Goal: Task Accomplishment & Management: Use online tool/utility

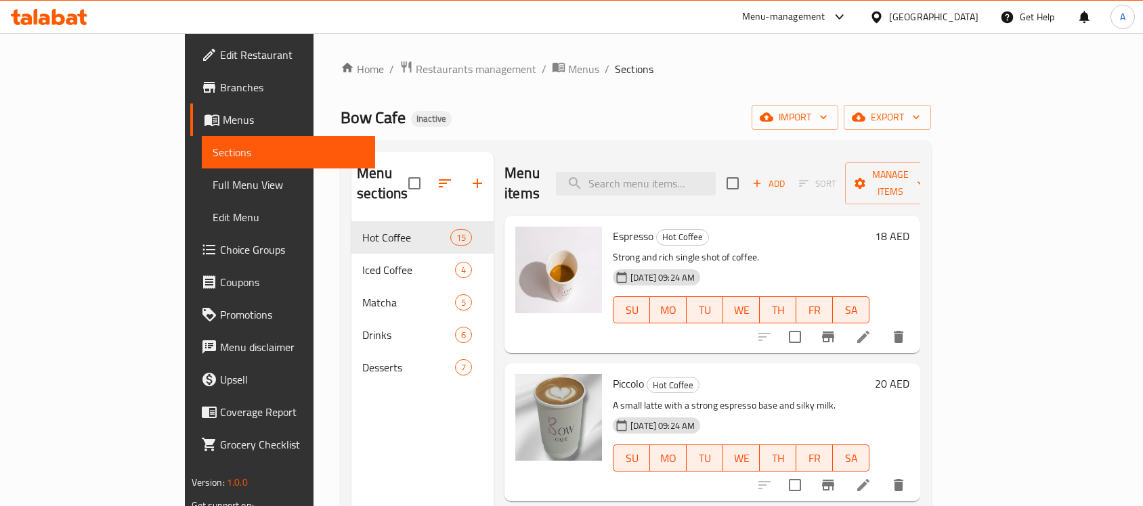
click at [916, 16] on div "United Arab Emirates" at bounding box center [933, 16] width 89 height 15
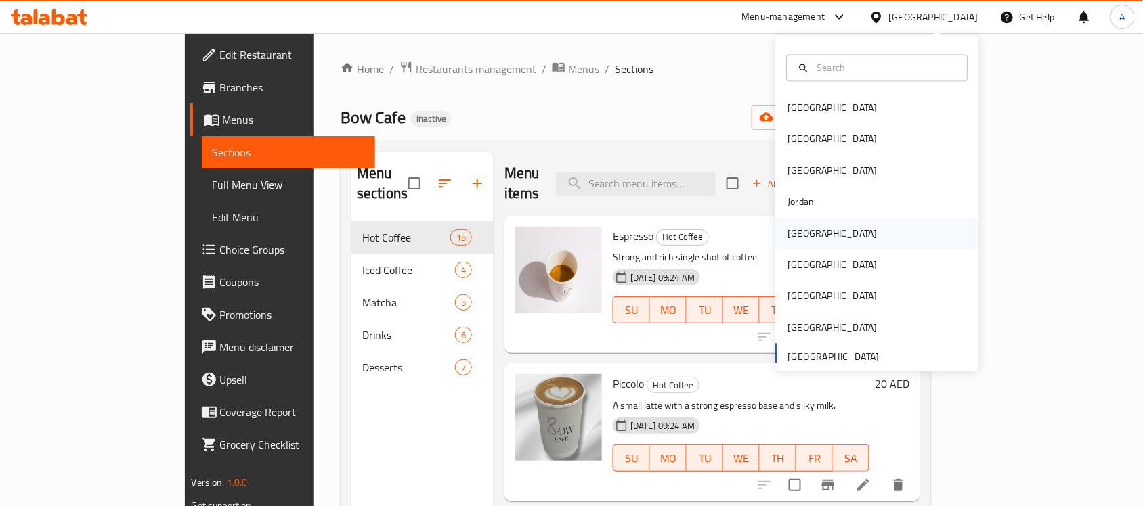
click at [796, 222] on div "[GEOGRAPHIC_DATA]" at bounding box center [832, 233] width 111 height 31
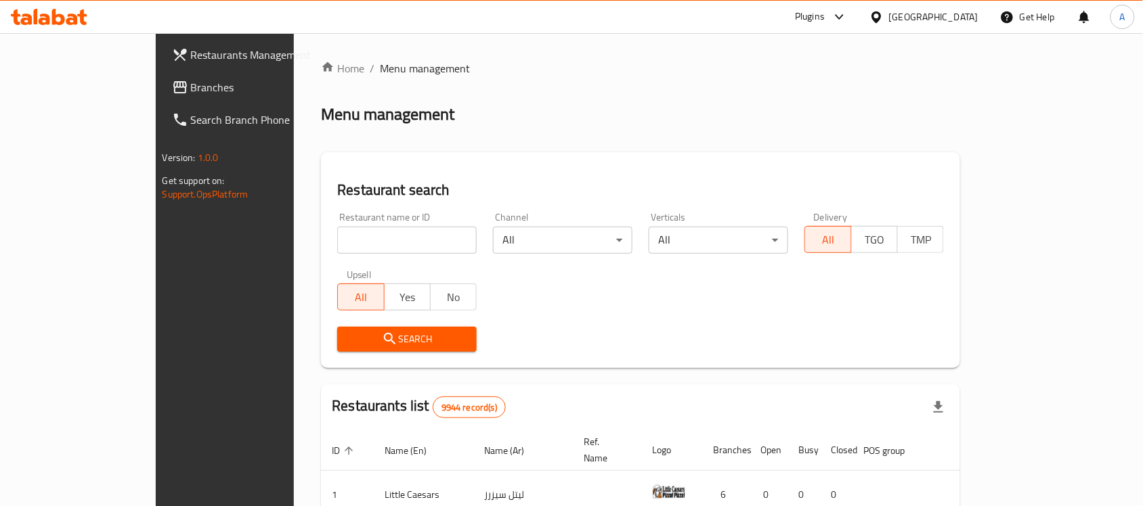
click at [161, 73] on link "Branches" at bounding box center [254, 87] width 186 height 32
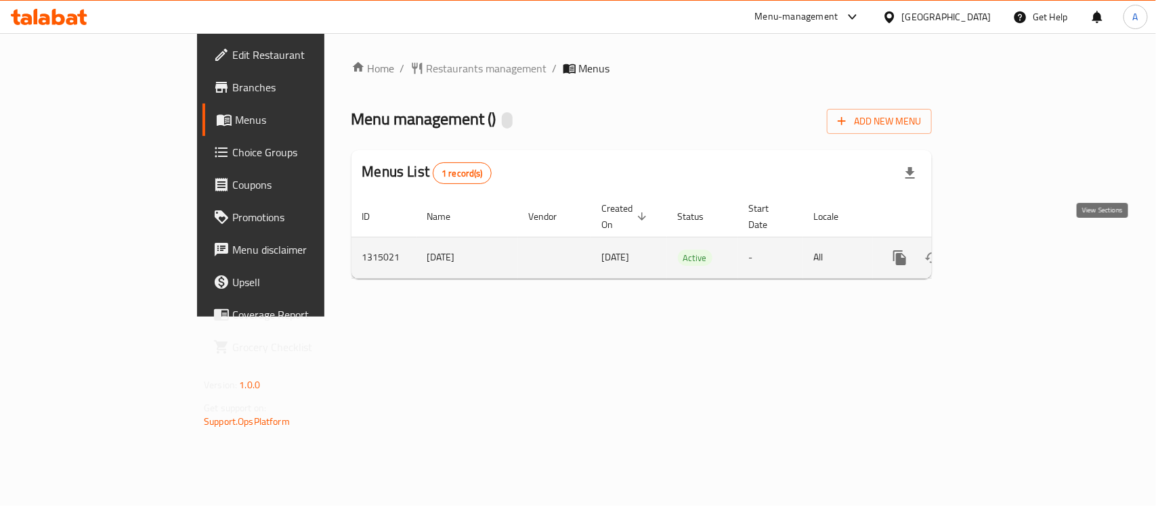
click at [1005, 250] on icon "enhanced table" at bounding box center [997, 258] width 16 height 16
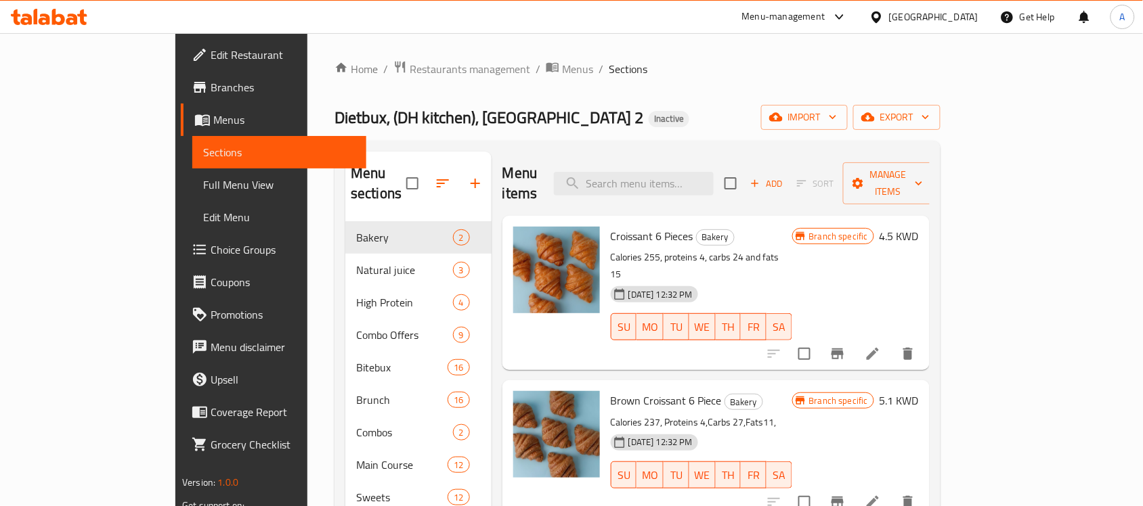
click at [334, 119] on span "Dietbux, (DH kitchen), [GEOGRAPHIC_DATA] 2" at bounding box center [488, 117] width 309 height 30
click at [334, 119] on span "Dietbux, (DH kitchen), Lake Mall 2" at bounding box center [488, 117] width 309 height 30
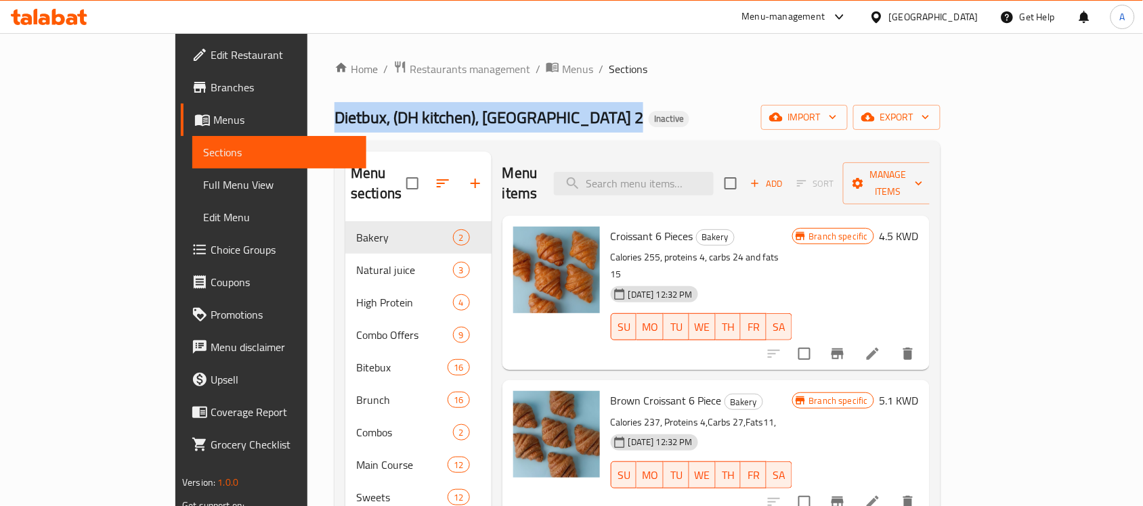
drag, startPoint x: 307, startPoint y: 119, endPoint x: 474, endPoint y: 108, distance: 167.6
click at [414, 108] on span "Dietbux, (DH kitchen), Lake Mall 2" at bounding box center [488, 117] width 309 height 30
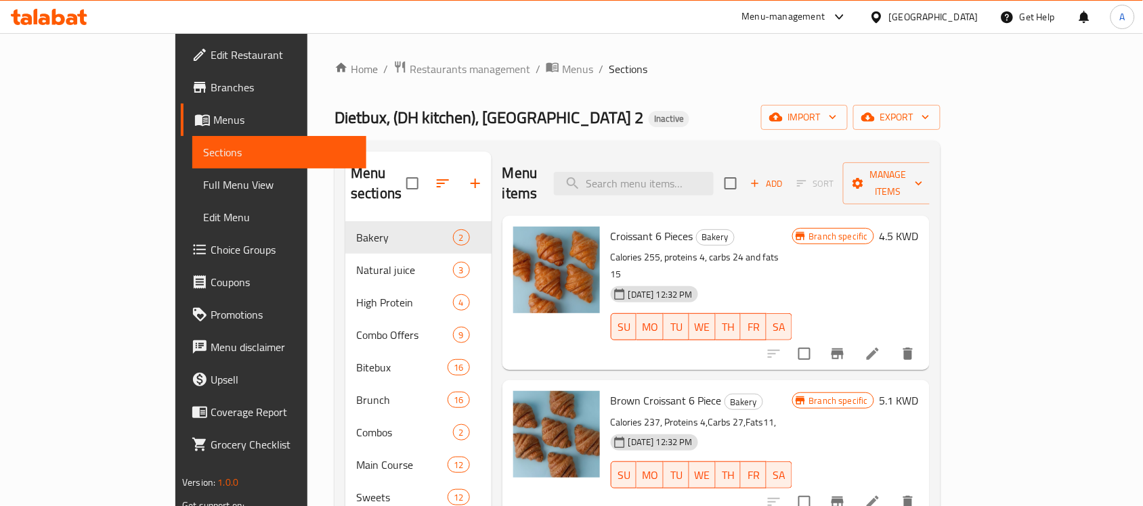
click at [557, 115] on div "Dietbux, (DH kitchen), Lake Mall 2 Inactive import export" at bounding box center [637, 117] width 606 height 25
click at [334, 110] on span "Dietbux, (DH kitchen), [GEOGRAPHIC_DATA] 2" at bounding box center [488, 117] width 309 height 30
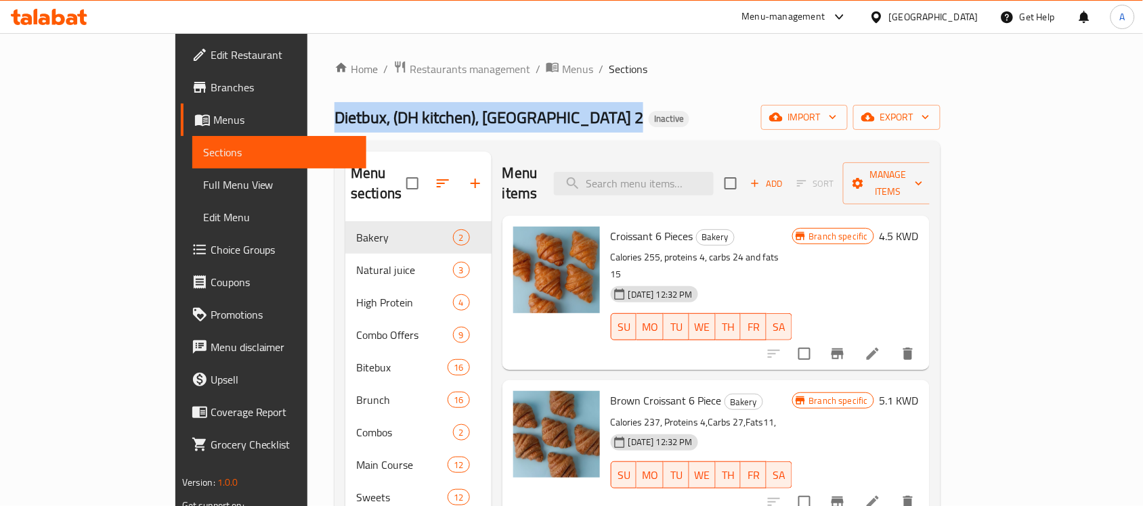
drag, startPoint x: 247, startPoint y: 110, endPoint x: 501, endPoint y: 114, distance: 253.9
click at [491, 116] on div "Dietbux, (DH kitchen), Lake Mall 2 Inactive import export" at bounding box center [637, 117] width 606 height 25
click at [569, 104] on div "Home / Restaurants management / Menus / Sections Dietbux, (DH kitchen), Lake Ma…" at bounding box center [637, 376] width 606 height 632
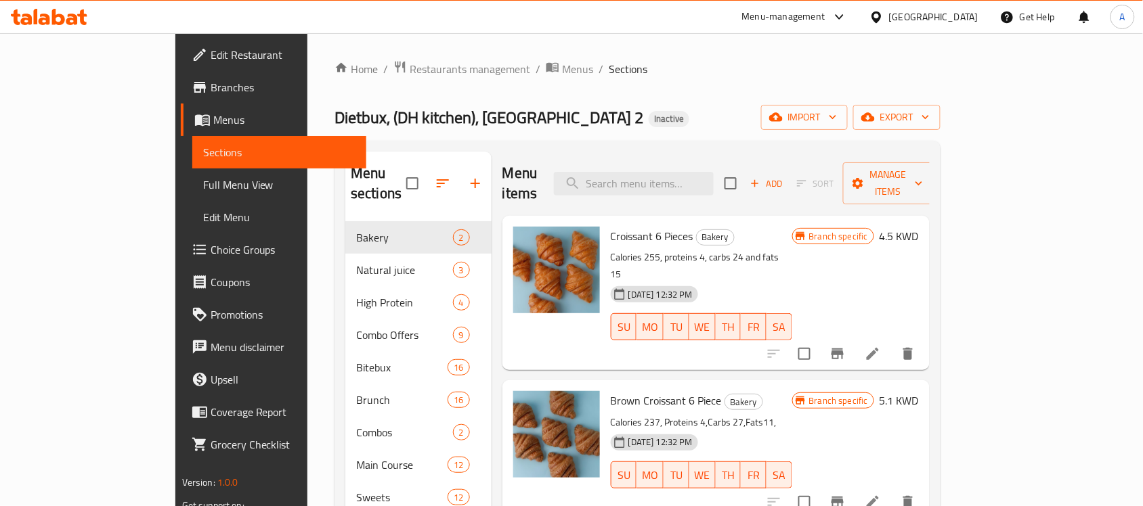
click at [359, 112] on span "Dietbux, (DH kitchen), [GEOGRAPHIC_DATA] 2" at bounding box center [488, 117] width 309 height 30
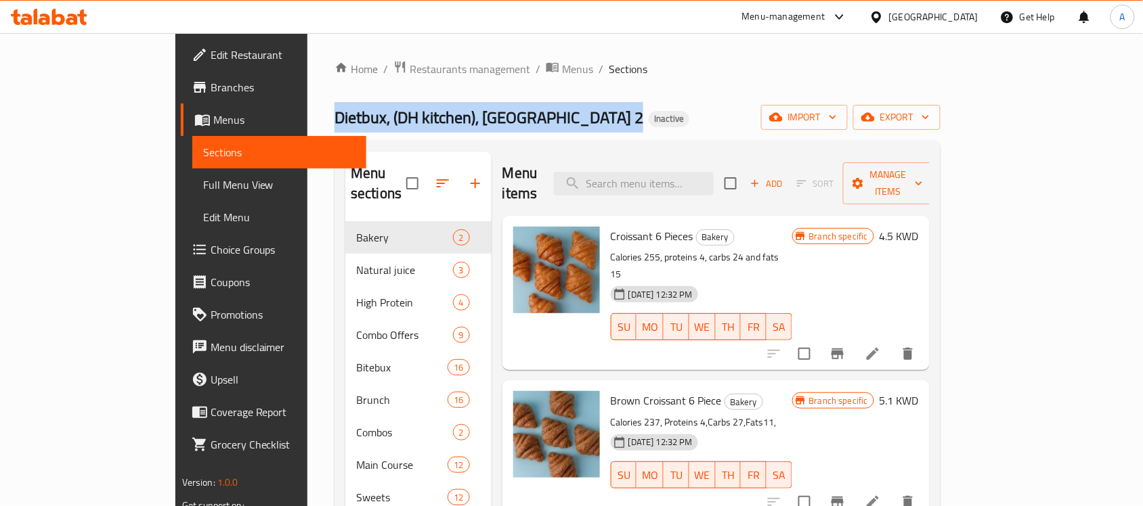
drag, startPoint x: 359, startPoint y: 112, endPoint x: 486, endPoint y: 126, distance: 128.0
click at [468, 127] on h2 "Dietbux, (DH kitchen), Lake Mall 2 Inactive" at bounding box center [511, 118] width 355 height 22
click at [535, 121] on div "Dietbux, (DH kitchen), Lake Mall 2 Inactive import export" at bounding box center [637, 117] width 606 height 25
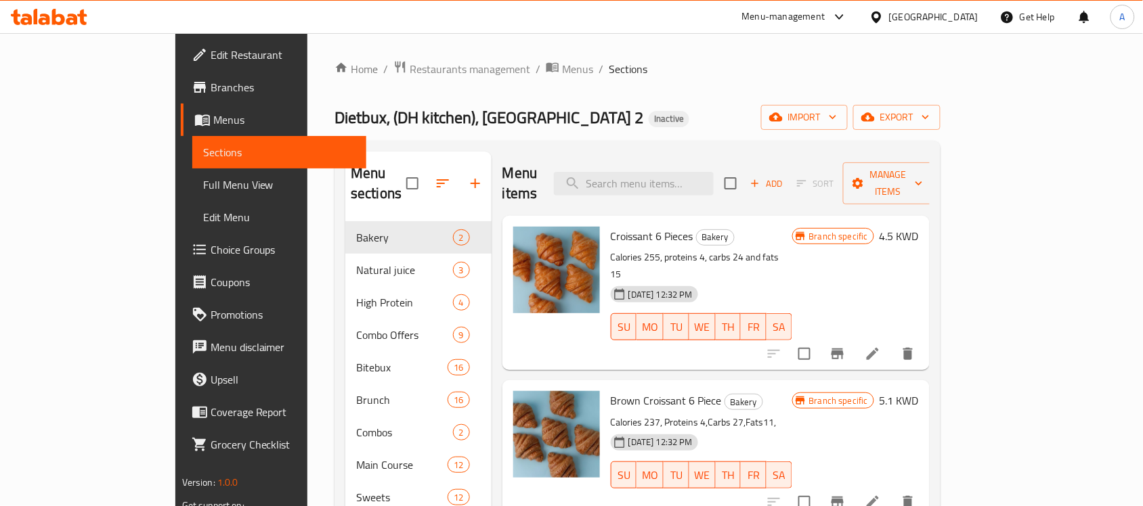
click at [401, 113] on span "Dietbux, (DH kitchen), [GEOGRAPHIC_DATA] 2" at bounding box center [488, 117] width 309 height 30
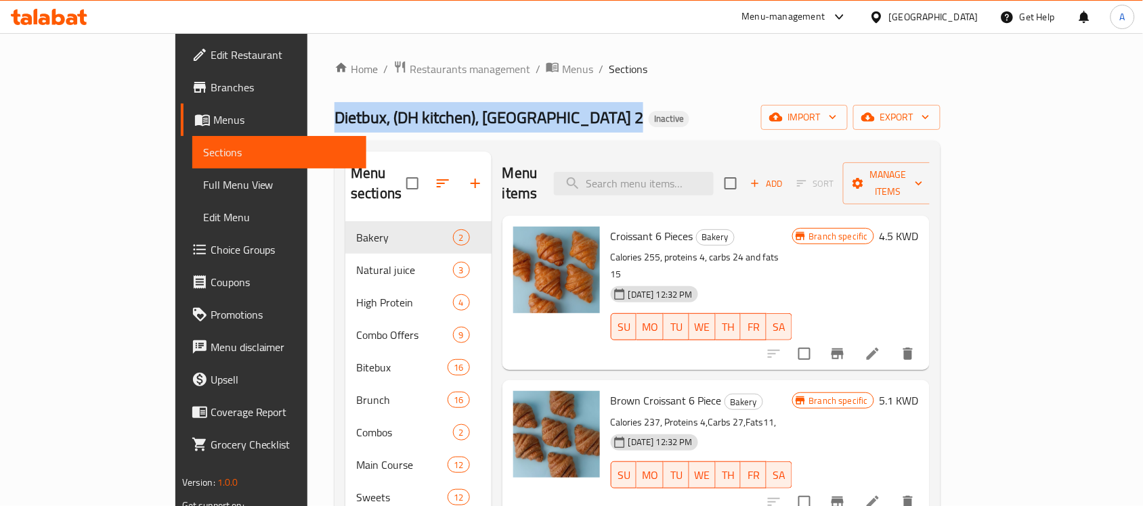
drag, startPoint x: 401, startPoint y: 113, endPoint x: 498, endPoint y: 120, distance: 97.0
click at [489, 120] on div "Dietbux, (DH kitchen), Lake Mall 2 Inactive import export" at bounding box center [637, 117] width 606 height 25
click at [542, 122] on div "Dietbux, (DH kitchen), Lake Mall 2 Inactive import export" at bounding box center [637, 117] width 606 height 25
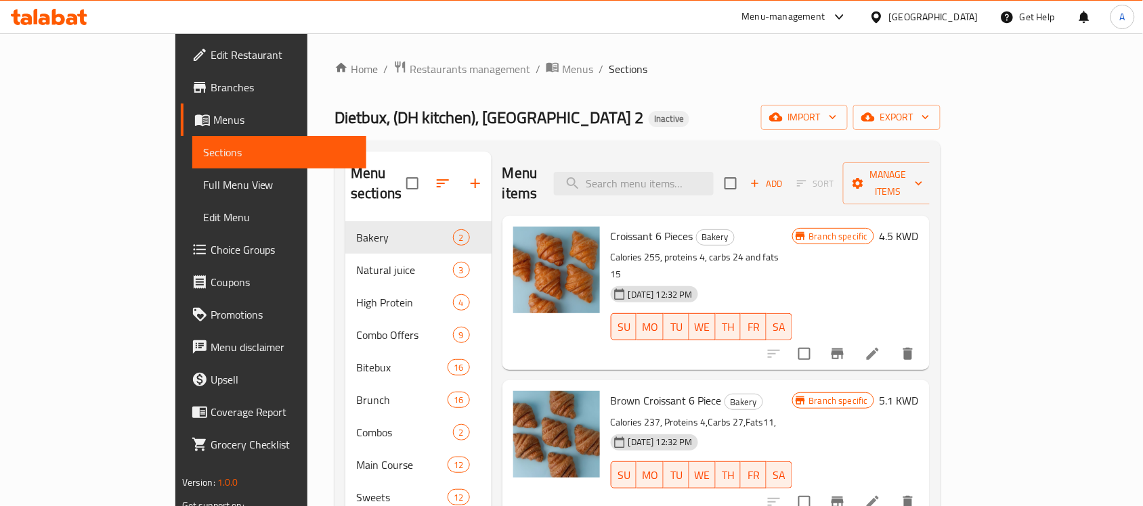
click at [412, 118] on span "Dietbux, (DH kitchen), [GEOGRAPHIC_DATA] 2" at bounding box center [488, 117] width 309 height 30
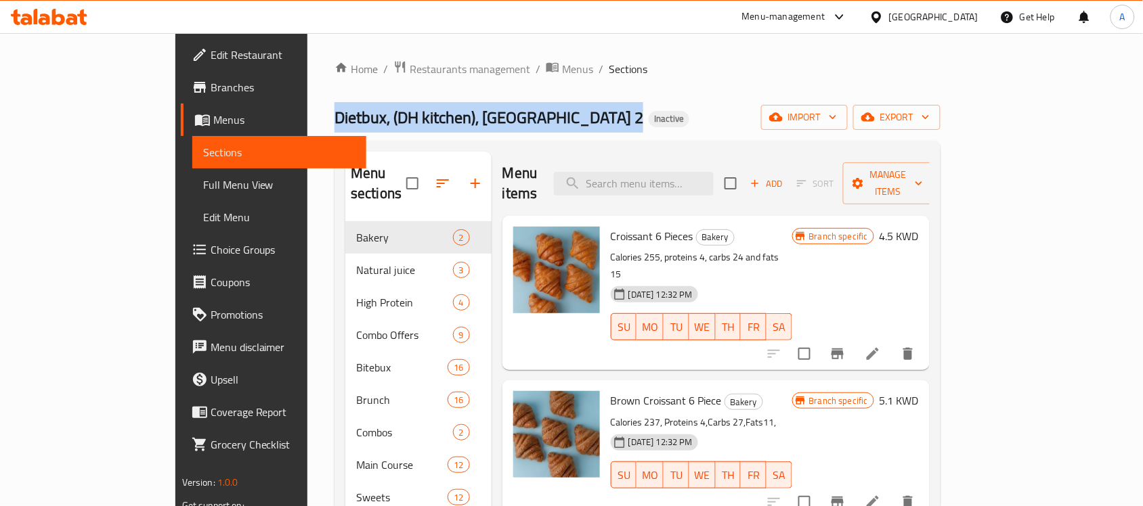
drag, startPoint x: 412, startPoint y: 118, endPoint x: 510, endPoint y: 112, distance: 98.4
click at [492, 116] on div "Dietbux, (DH kitchen), Lake Mall 2 Inactive import export" at bounding box center [637, 117] width 606 height 25
click at [529, 112] on div "Dietbux, (DH kitchen), Lake Mall 2 Inactive import export" at bounding box center [637, 117] width 606 height 25
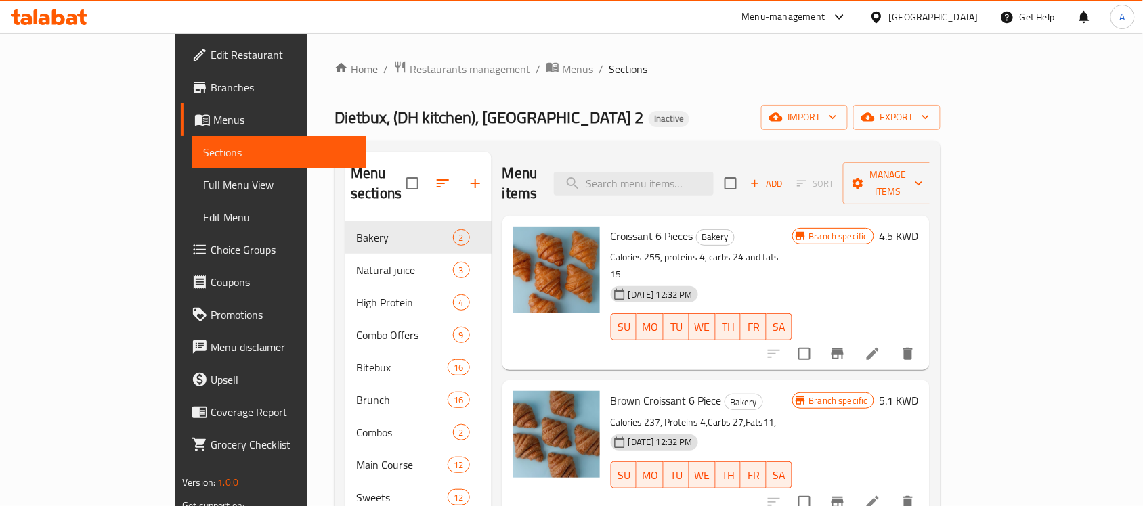
click at [334, 117] on span "Dietbux, (DH kitchen), [GEOGRAPHIC_DATA] 2" at bounding box center [488, 117] width 309 height 30
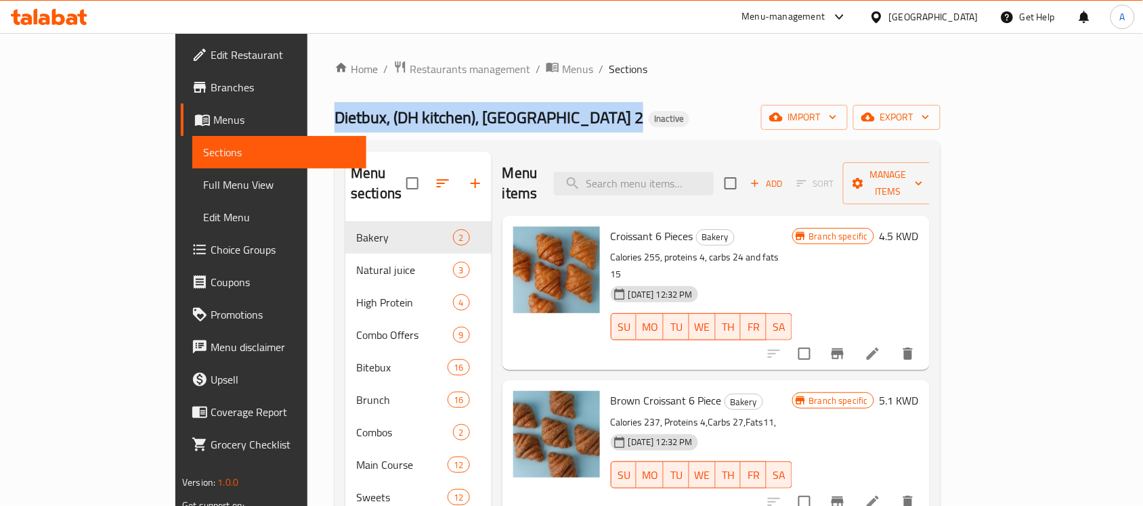
drag, startPoint x: 258, startPoint y: 117, endPoint x: 492, endPoint y: 103, distance: 234.0
click at [442, 116] on span "Dietbux, (DH kitchen), [GEOGRAPHIC_DATA] 2" at bounding box center [488, 117] width 309 height 30
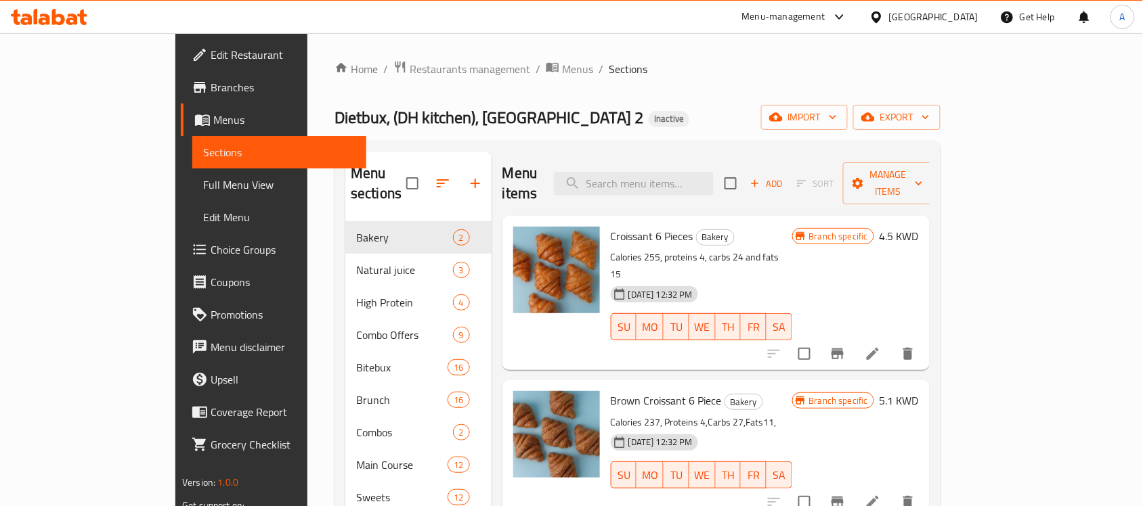
click at [580, 97] on div "Home / Restaurants management / Menus / Sections Dietbux, (DH kitchen), Lake Ma…" at bounding box center [637, 376] width 606 height 632
click at [687, 122] on div "Dietbux, (DH kitchen), Lake Mall 2 Inactive import export" at bounding box center [637, 117] width 606 height 25
click at [930, 109] on span "export" at bounding box center [897, 117] width 66 height 17
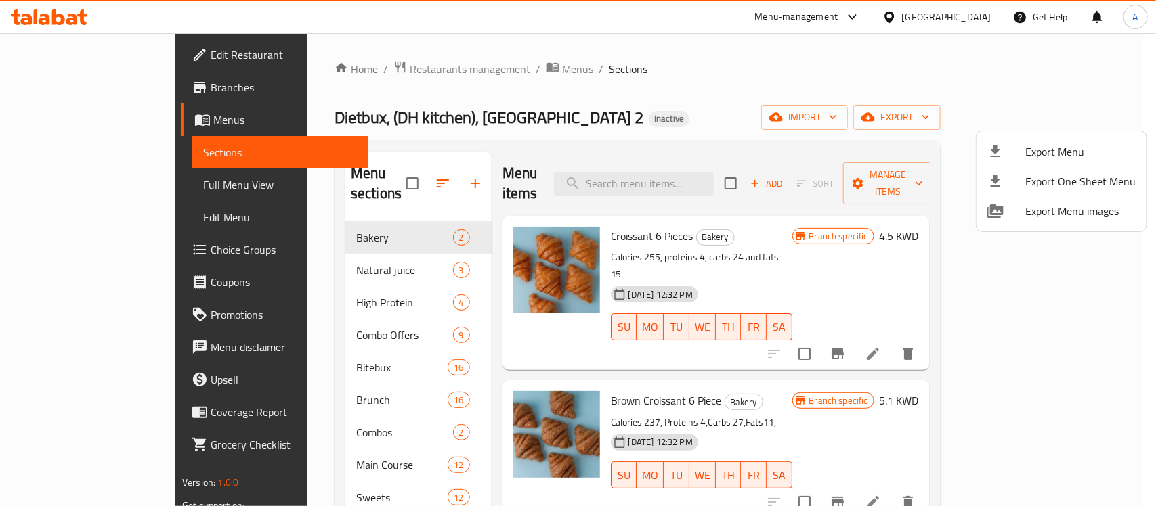
click at [1029, 144] on span "Export Menu" at bounding box center [1080, 152] width 110 height 16
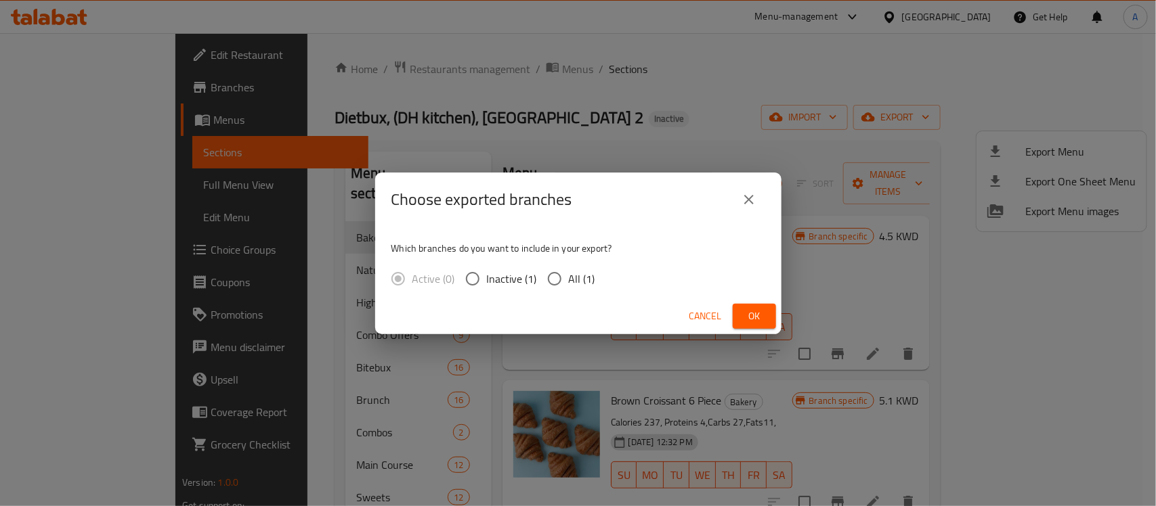
click at [571, 272] on span "All (1)" at bounding box center [582, 279] width 26 height 16
click at [569, 272] on input "All (1)" at bounding box center [554, 279] width 28 height 28
radio input "true"
click at [749, 311] on span "Ok" at bounding box center [754, 316] width 22 height 17
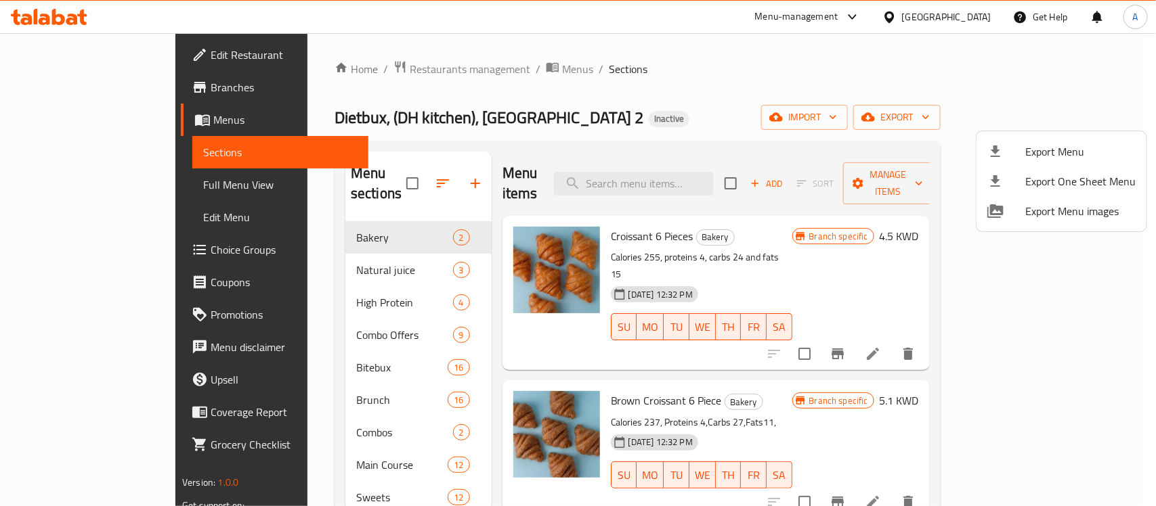
click at [704, 85] on div at bounding box center [578, 253] width 1156 height 506
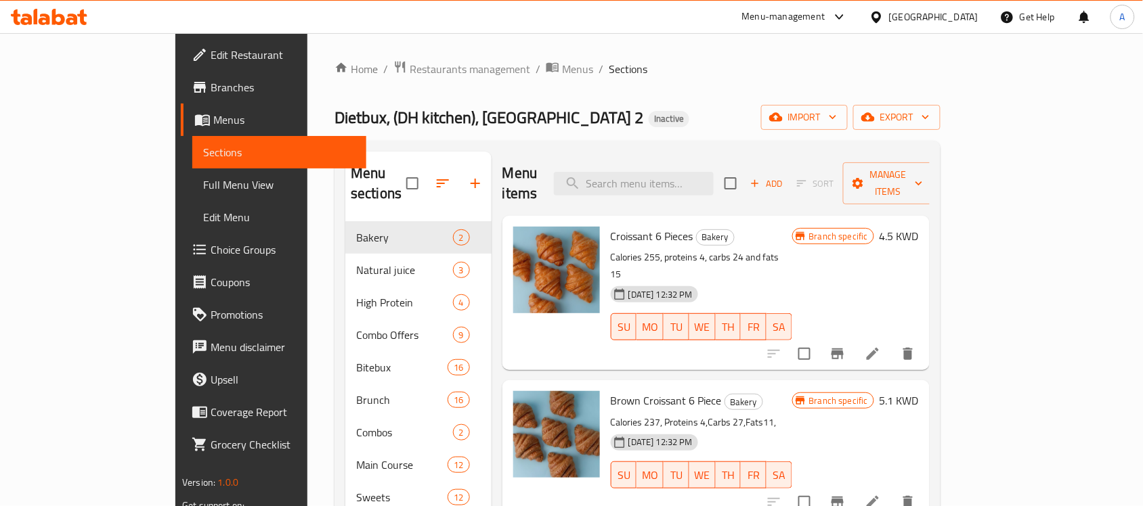
click at [435, 175] on icon "button" at bounding box center [443, 183] width 16 height 16
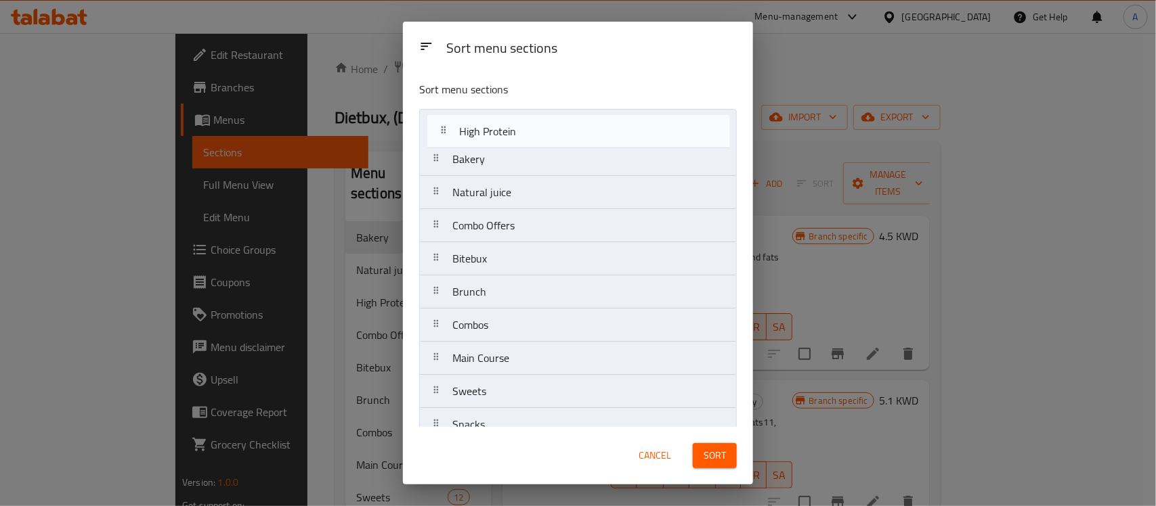
drag, startPoint x: 493, startPoint y: 202, endPoint x: 500, endPoint y: 135, distance: 66.7
click at [500, 135] on nav "Bakery Natural juice High Protein Combo Offers Bitebux Brunch Combos Main Cours…" at bounding box center [578, 342] width 318 height 466
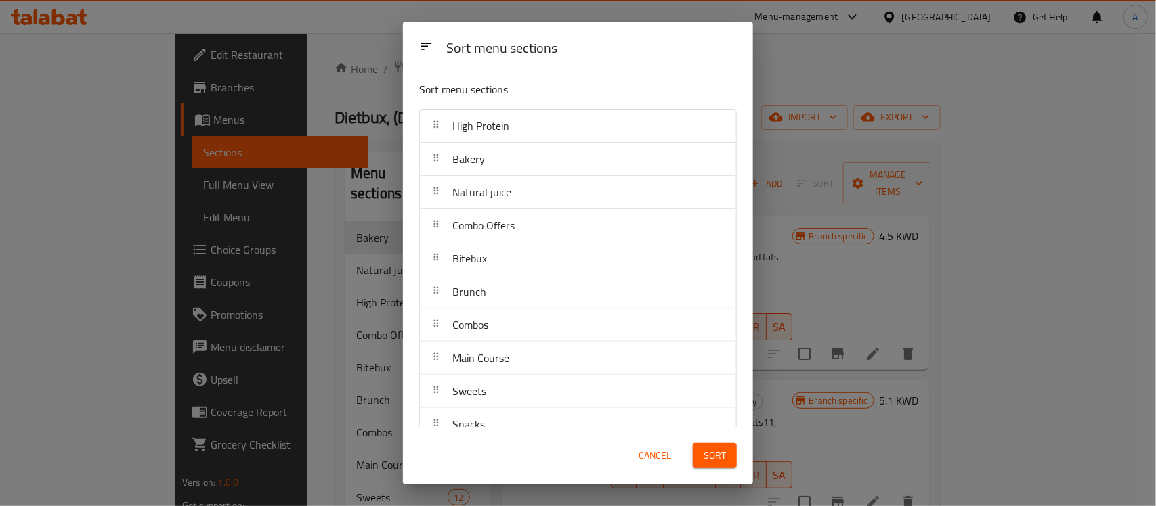
click at [703, 458] on span "Sort" at bounding box center [714, 456] width 22 height 17
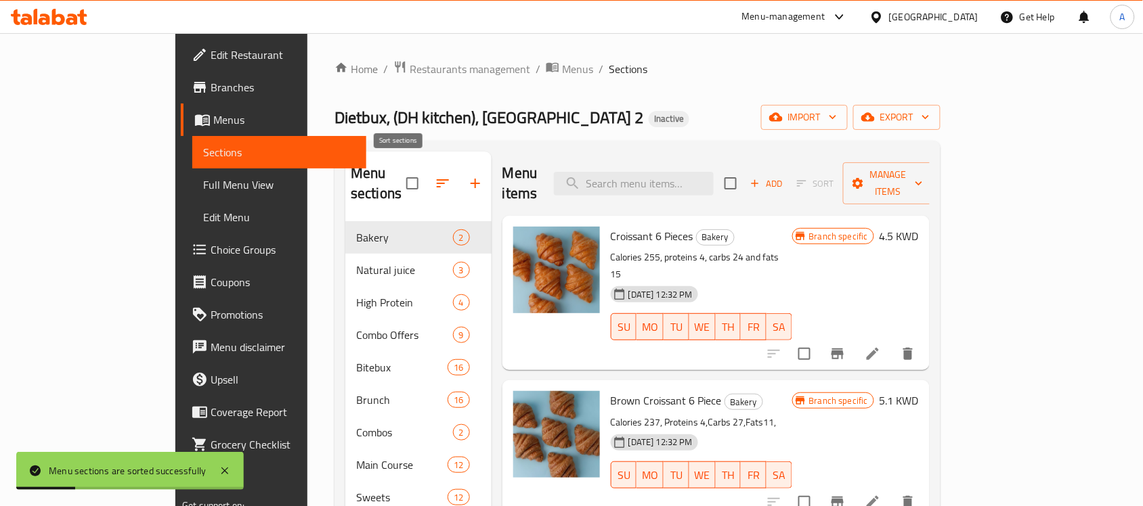
click at [435, 175] on icon "button" at bounding box center [443, 183] width 16 height 16
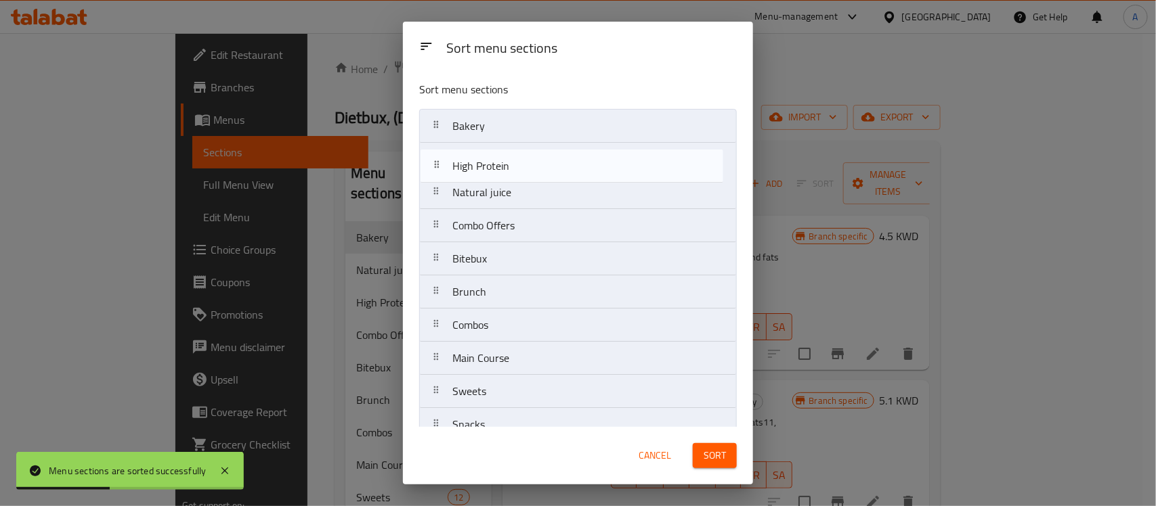
drag, startPoint x: 485, startPoint y: 179, endPoint x: 487, endPoint y: 116, distance: 63.0
click at [487, 116] on nav "Bakery Natural juice High Protein Combo Offers Bitebux Brunch Combos Main Cours…" at bounding box center [578, 342] width 318 height 466
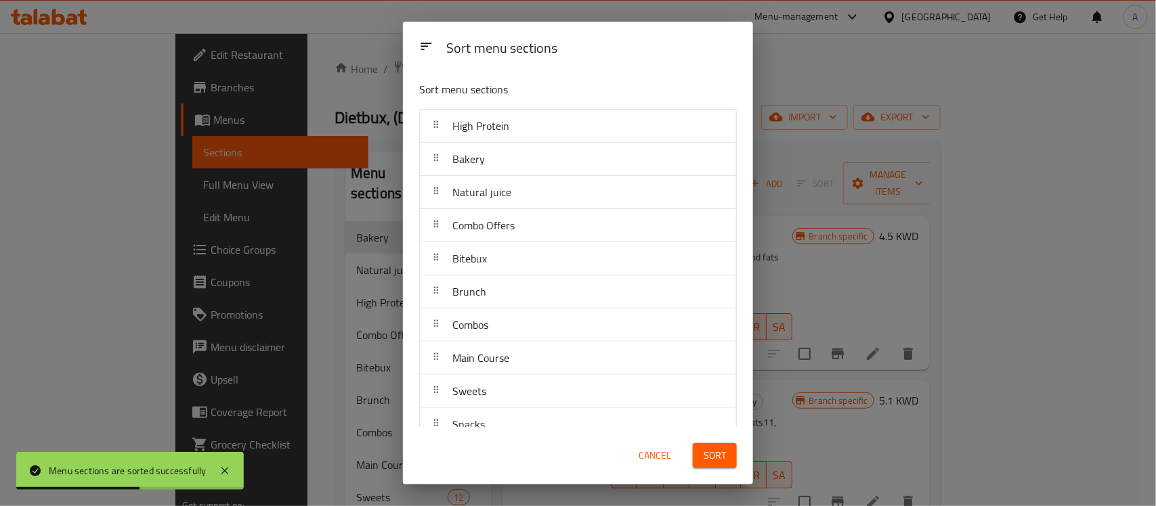
click at [725, 452] on span "Sort" at bounding box center [714, 456] width 22 height 17
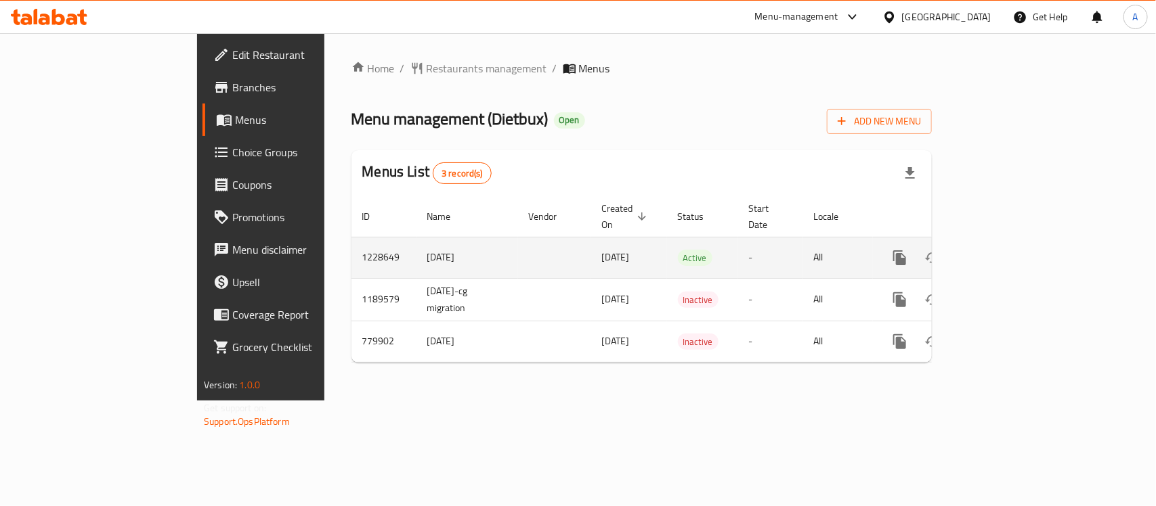
click at [1005, 250] on icon "enhanced table" at bounding box center [997, 258] width 16 height 16
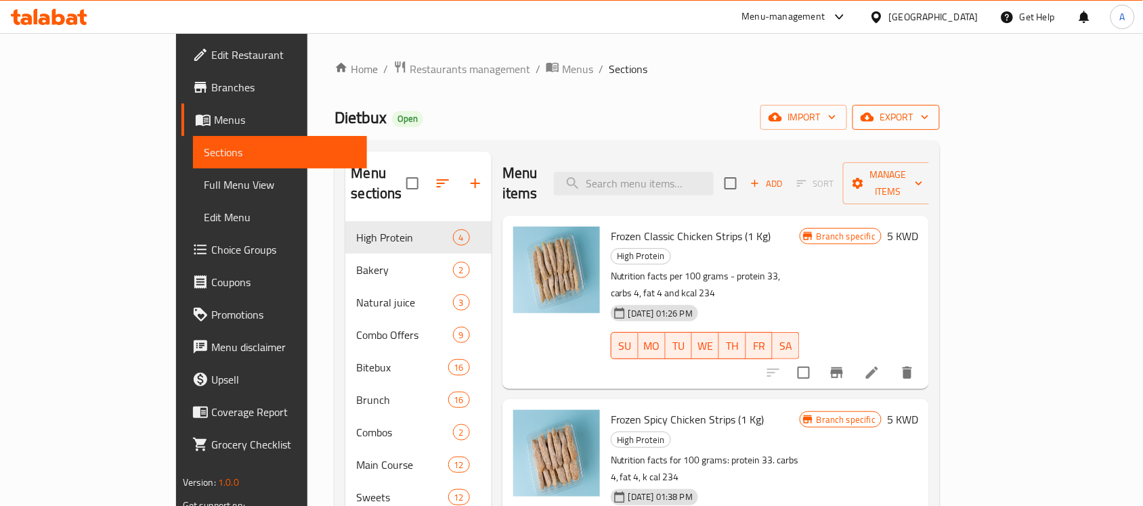
click at [929, 110] on span "export" at bounding box center [896, 117] width 66 height 17
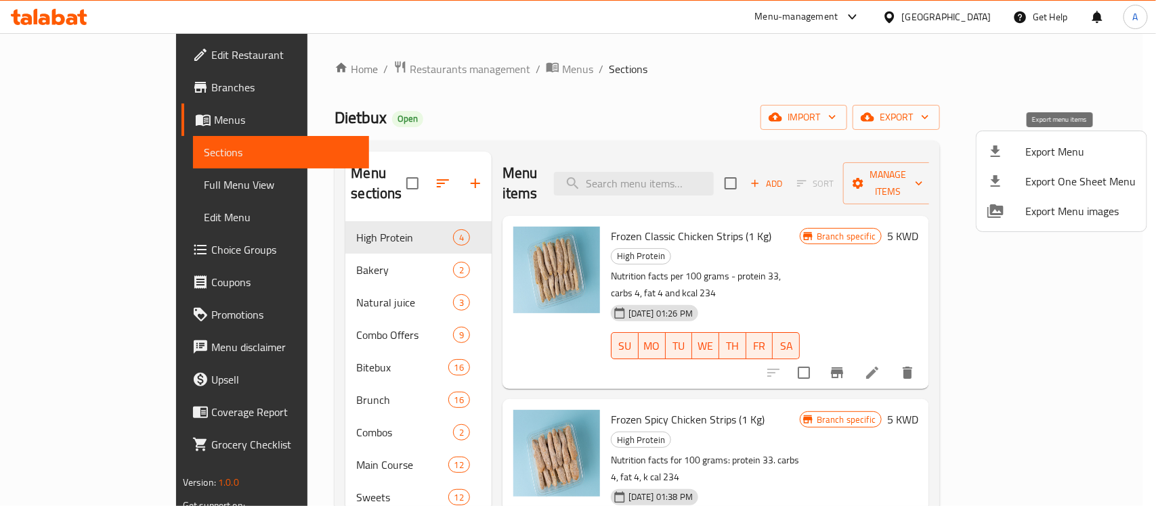
click at [1060, 139] on li "Export Menu" at bounding box center [1061, 152] width 170 height 30
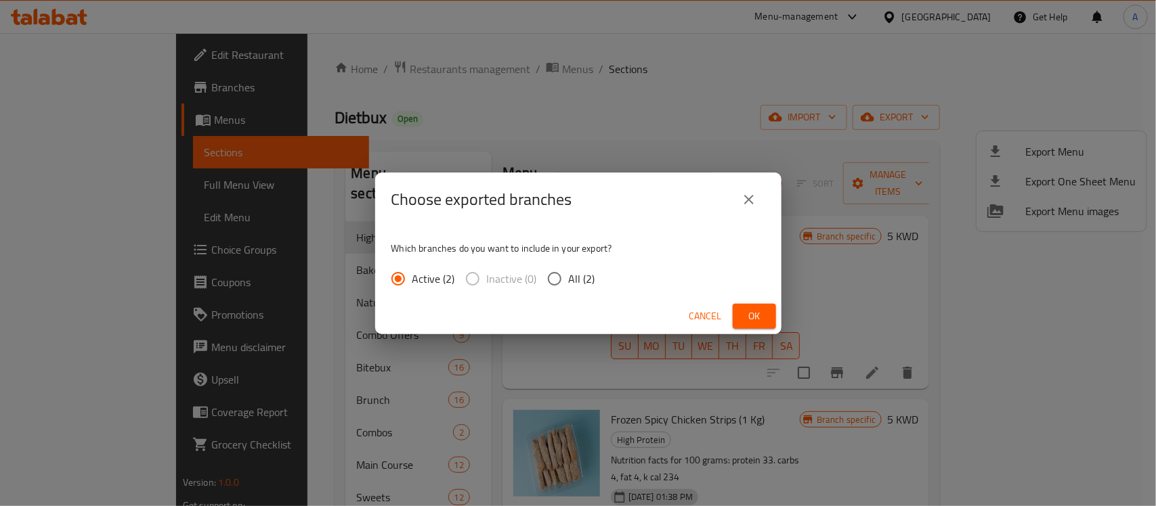
click at [756, 194] on icon "close" at bounding box center [749, 200] width 16 height 16
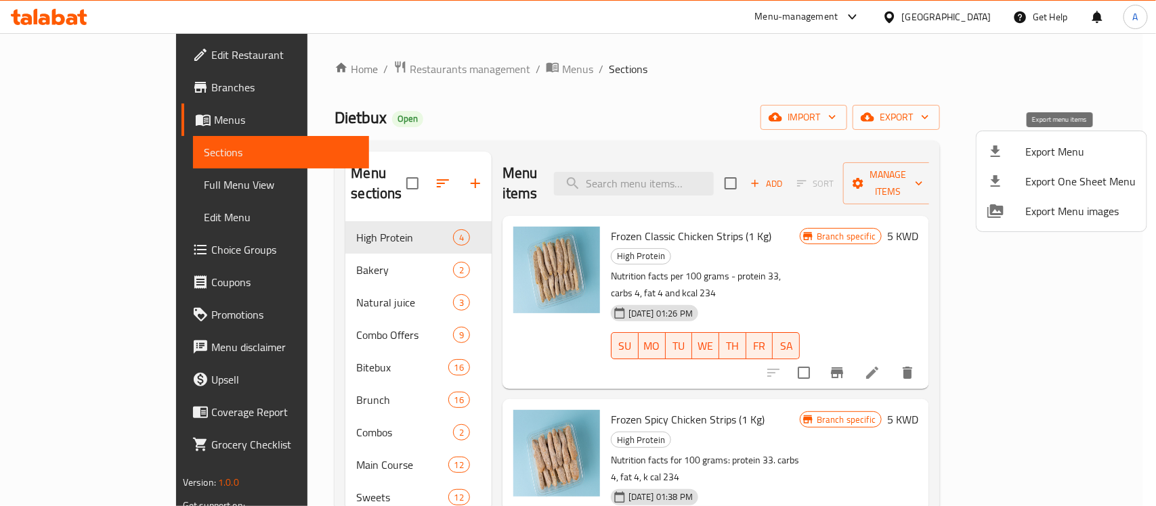
click at [1085, 150] on span "Export Menu" at bounding box center [1080, 152] width 110 height 16
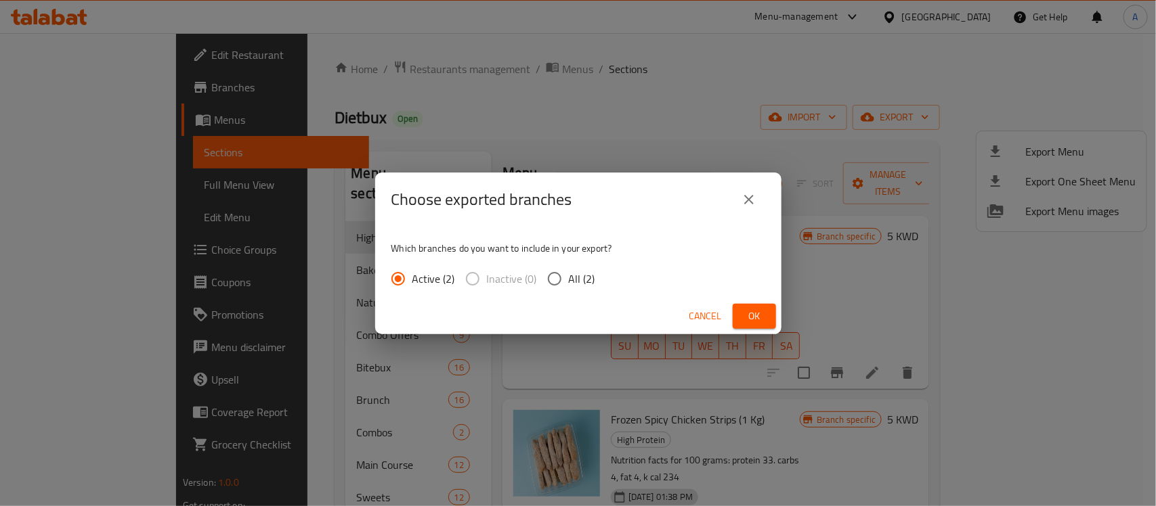
click at [580, 278] on span "All (2)" at bounding box center [582, 279] width 26 height 16
click at [569, 278] on input "All (2)" at bounding box center [554, 279] width 28 height 28
radio input "true"
click at [762, 313] on span "Ok" at bounding box center [754, 316] width 22 height 17
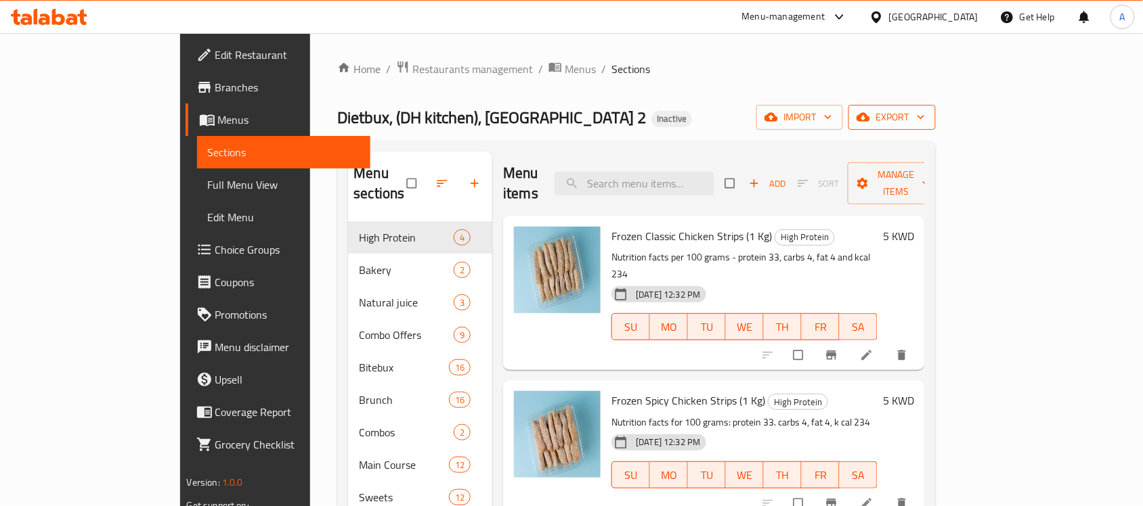
click at [870, 114] on icon "button" at bounding box center [863, 117] width 14 height 14
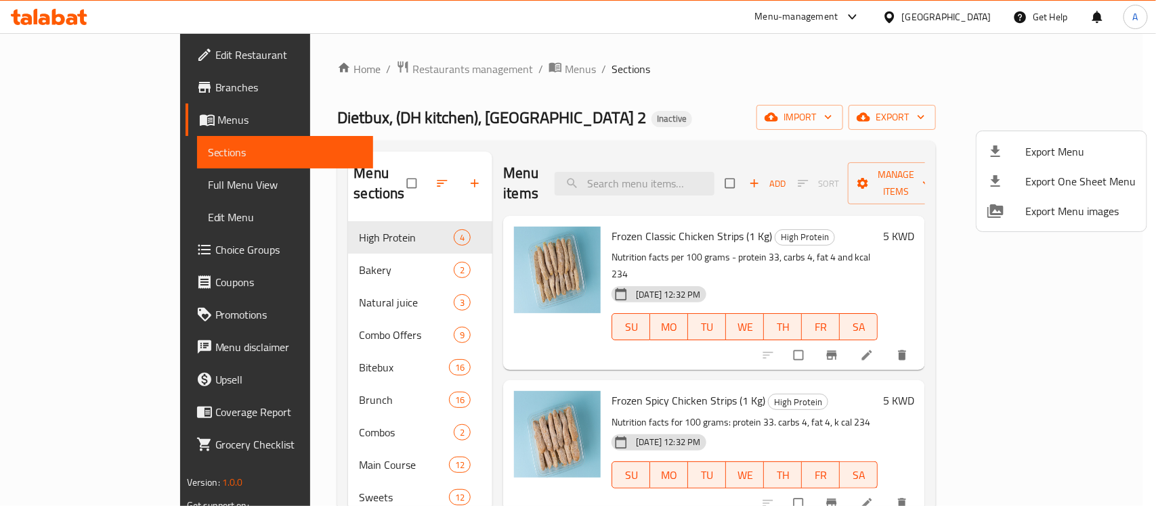
click at [1045, 144] on span "Export Menu" at bounding box center [1080, 152] width 110 height 16
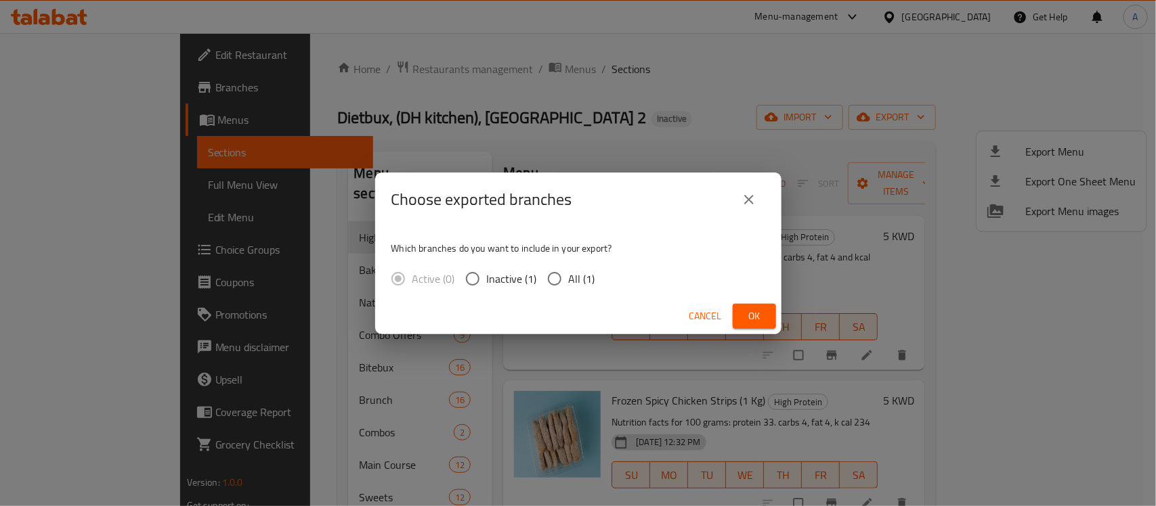
click at [560, 273] on input "All (1)" at bounding box center [554, 279] width 28 height 28
radio input "true"
click at [737, 316] on button "Ok" at bounding box center [754, 316] width 43 height 25
